Goal: Navigation & Orientation: Find specific page/section

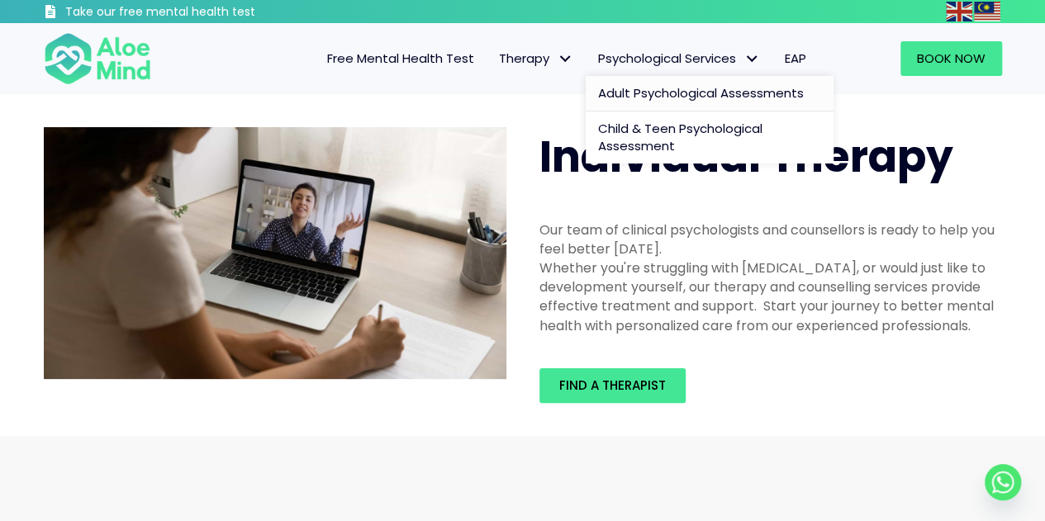
click at [669, 95] on span "Adult Psychological Assessments" at bounding box center [701, 92] width 206 height 17
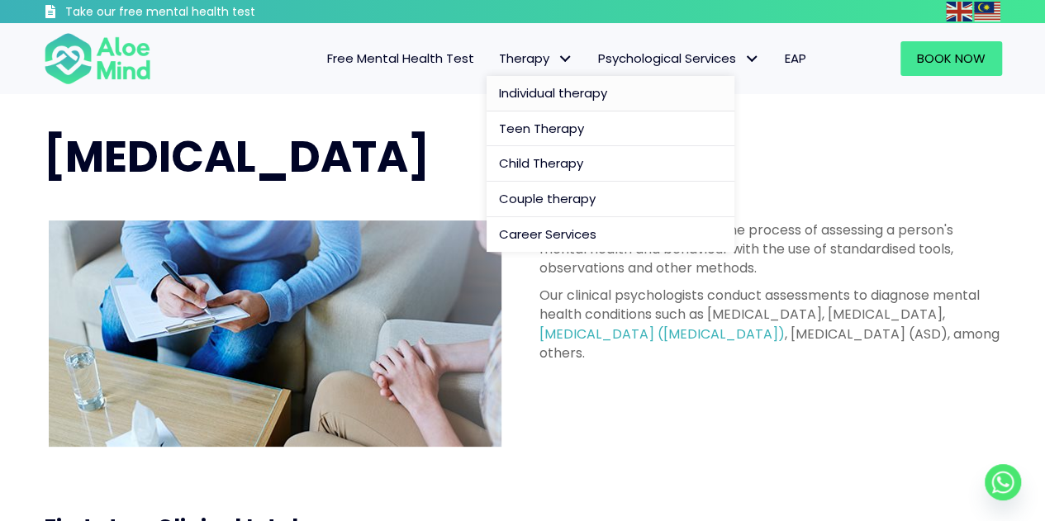
click at [553, 89] on span "Individual therapy" at bounding box center [553, 92] width 108 height 17
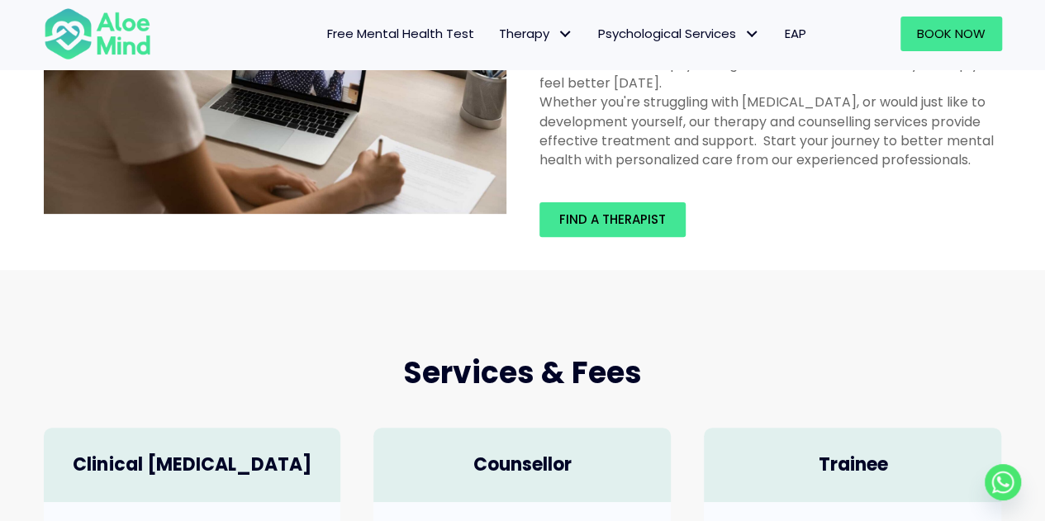
scroll to position [165, 0]
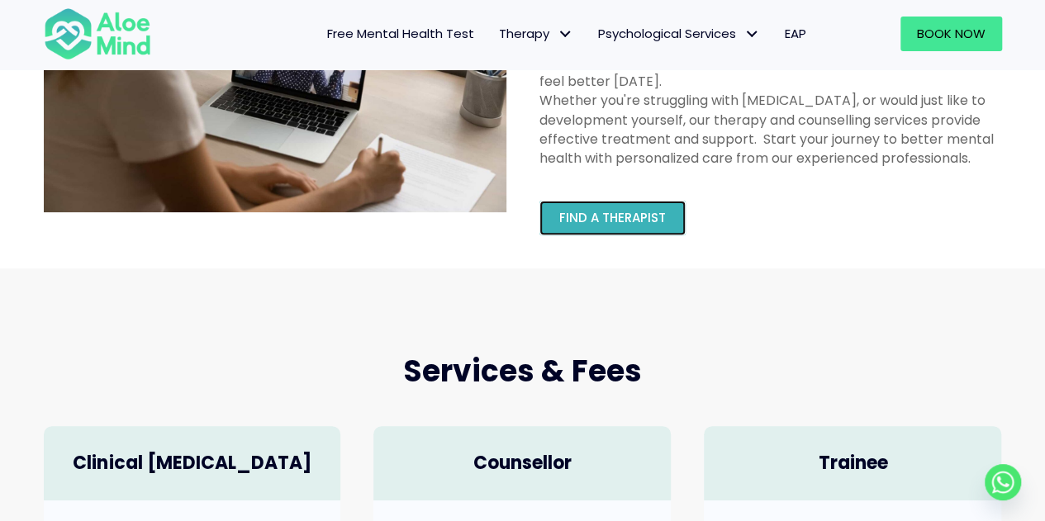
click at [614, 216] on span "Find a therapist" at bounding box center [612, 217] width 107 height 17
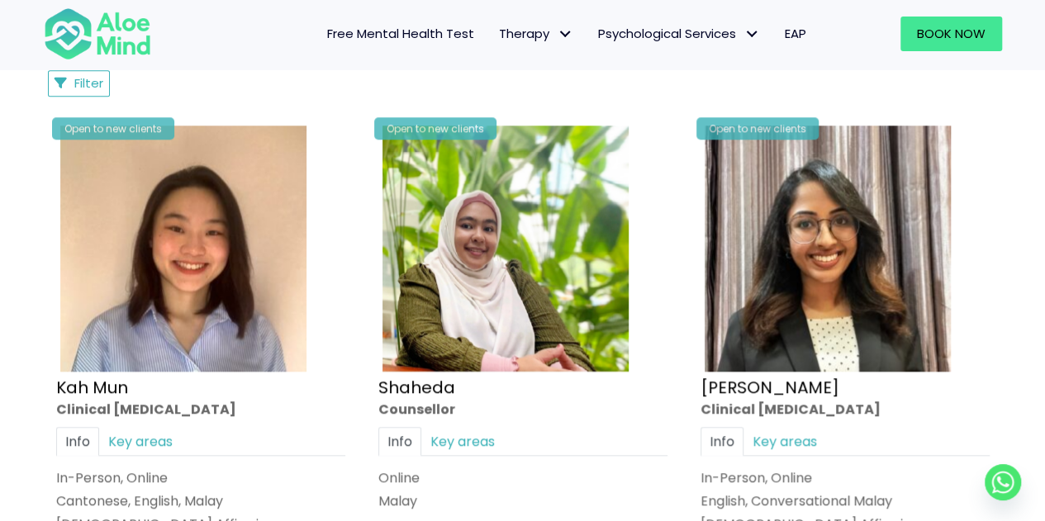
scroll to position [909, 0]
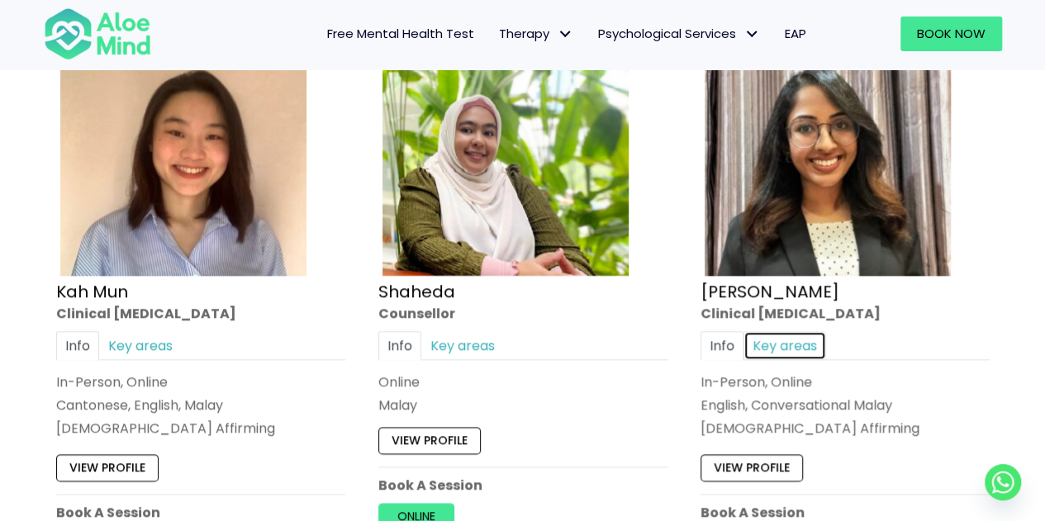
click at [802, 343] on link "Key areas" at bounding box center [784, 345] width 83 height 29
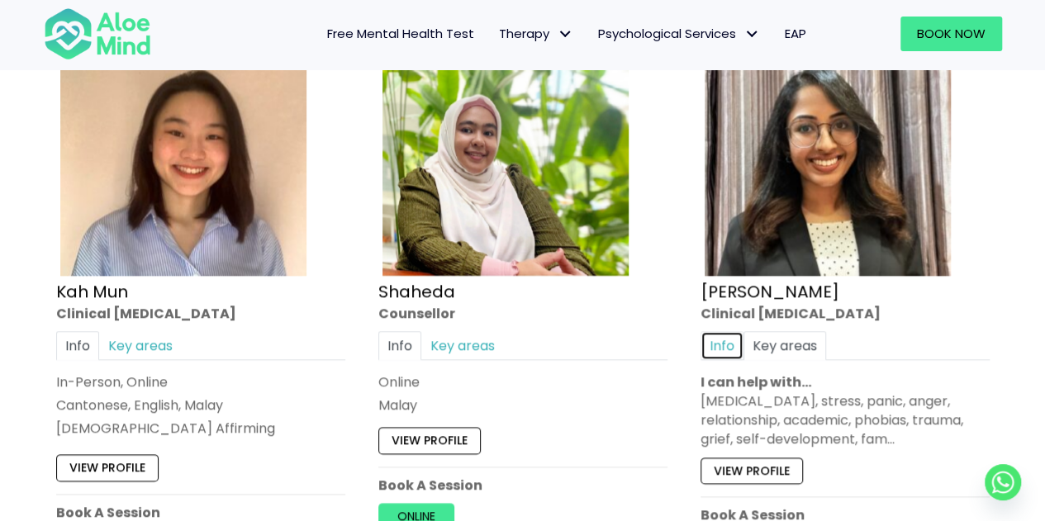
click at [723, 343] on link "Info" at bounding box center [721, 345] width 43 height 29
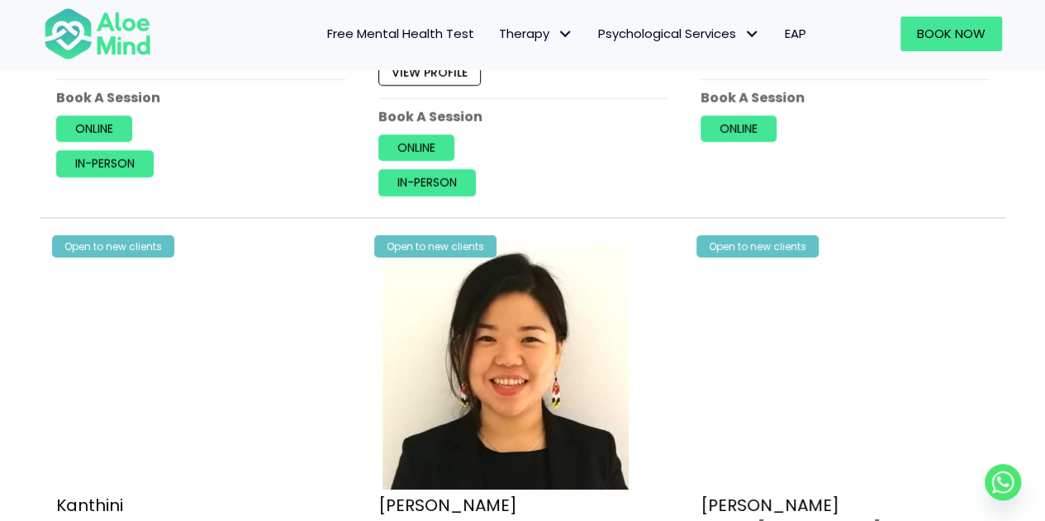
scroll to position [2808, 0]
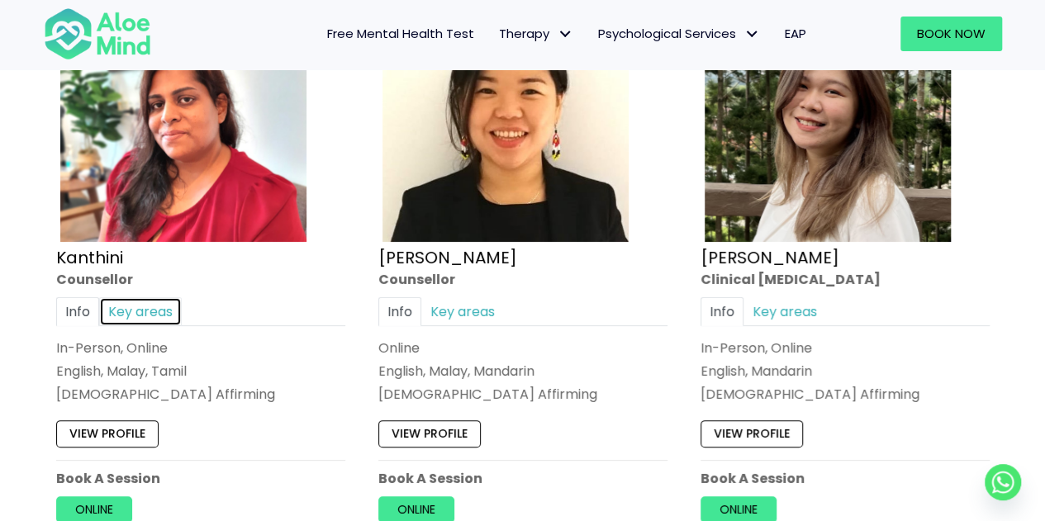
click at [147, 308] on link "Key areas" at bounding box center [140, 311] width 83 height 29
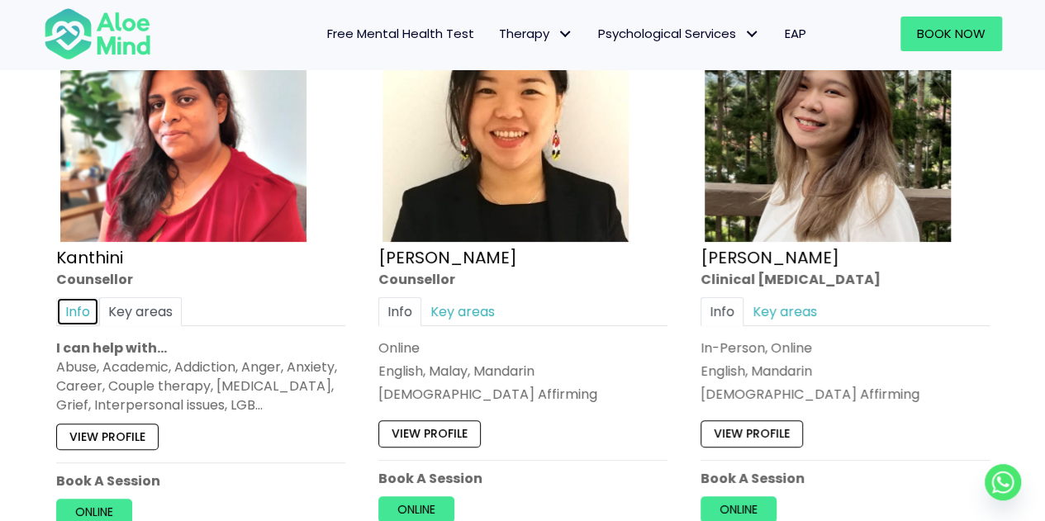
click at [67, 306] on link "Info" at bounding box center [77, 311] width 43 height 29
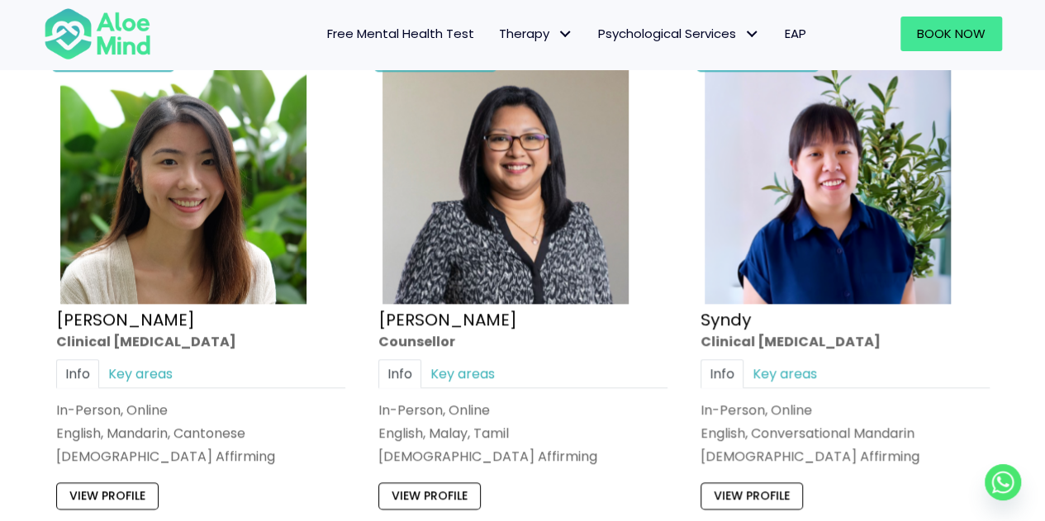
scroll to position [4047, 0]
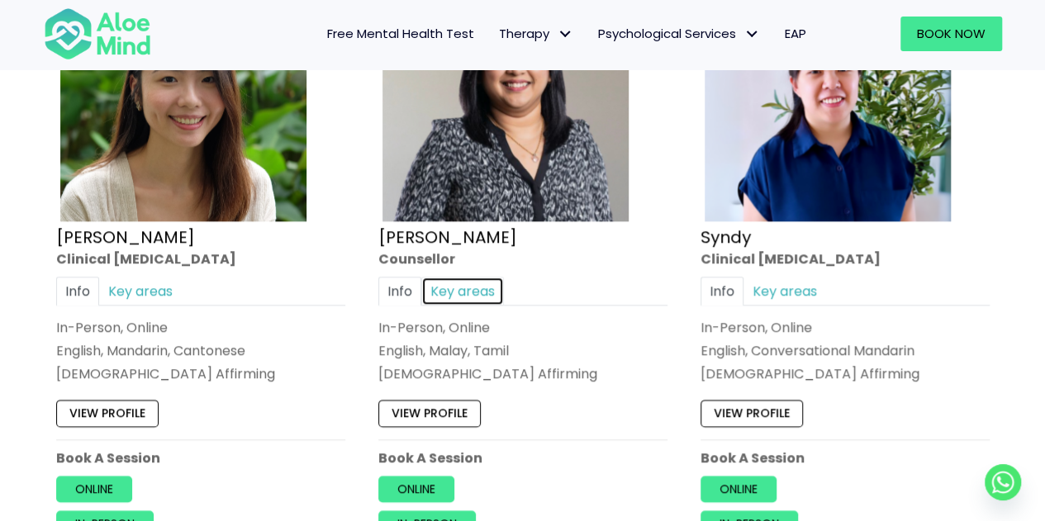
click at [487, 283] on link "Key areas" at bounding box center [462, 290] width 83 height 29
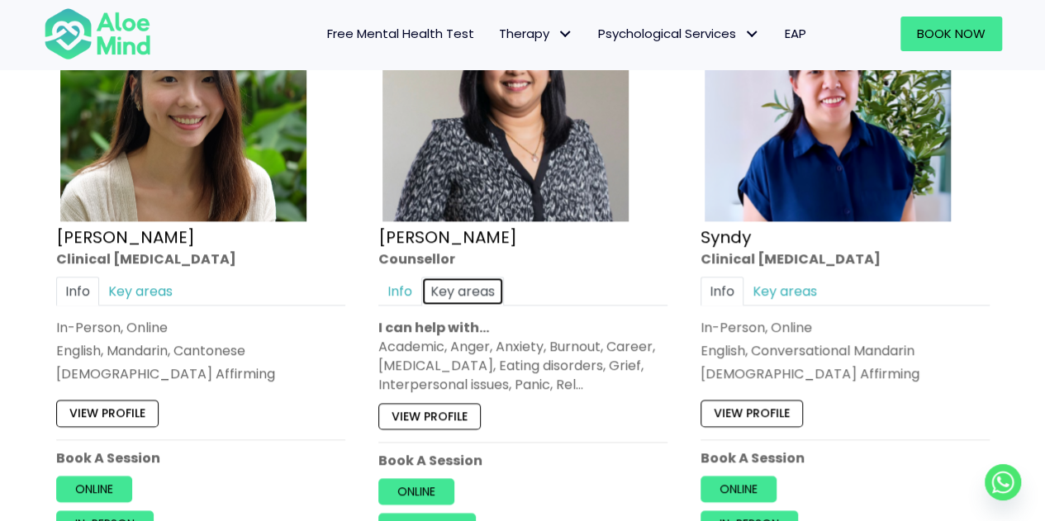
click at [487, 282] on link "Key areas" at bounding box center [462, 290] width 83 height 29
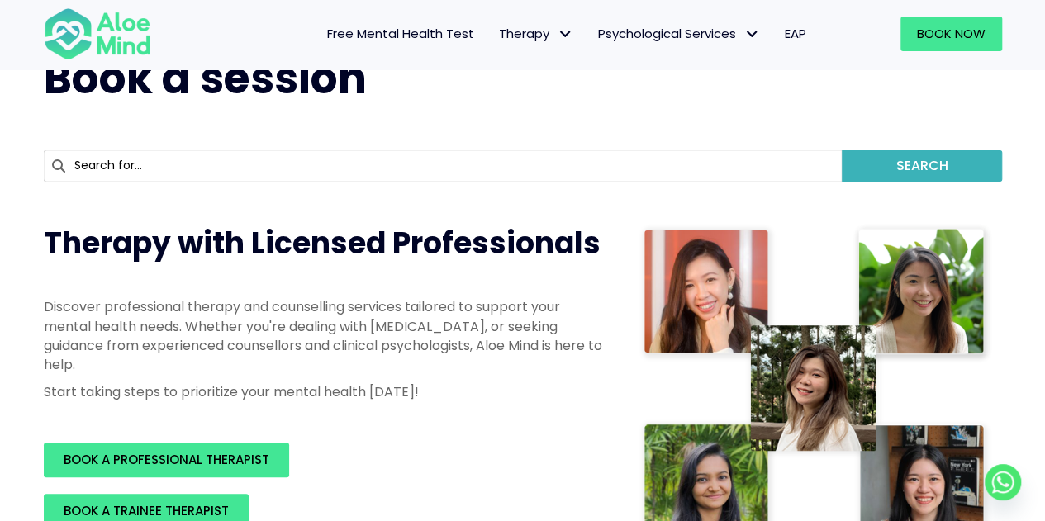
scroll to position [0, 0]
